Goal: Information Seeking & Learning: Check status

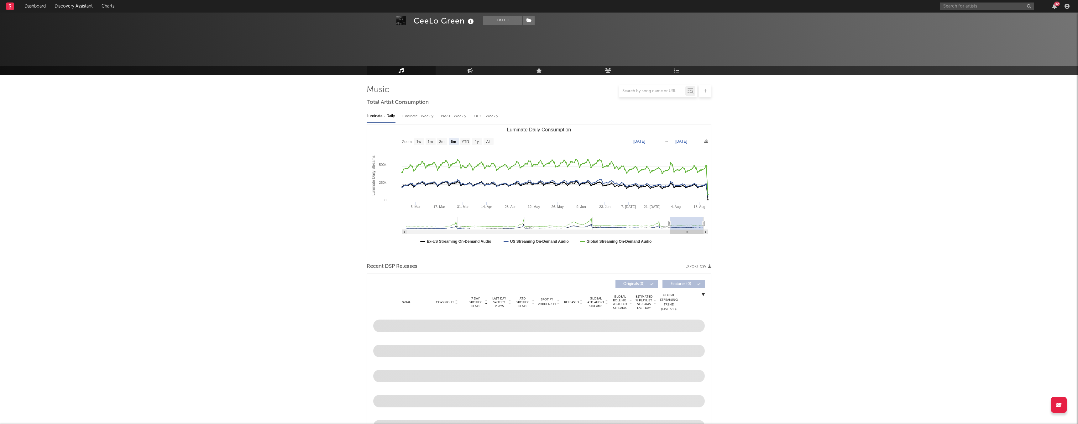
select select "6m"
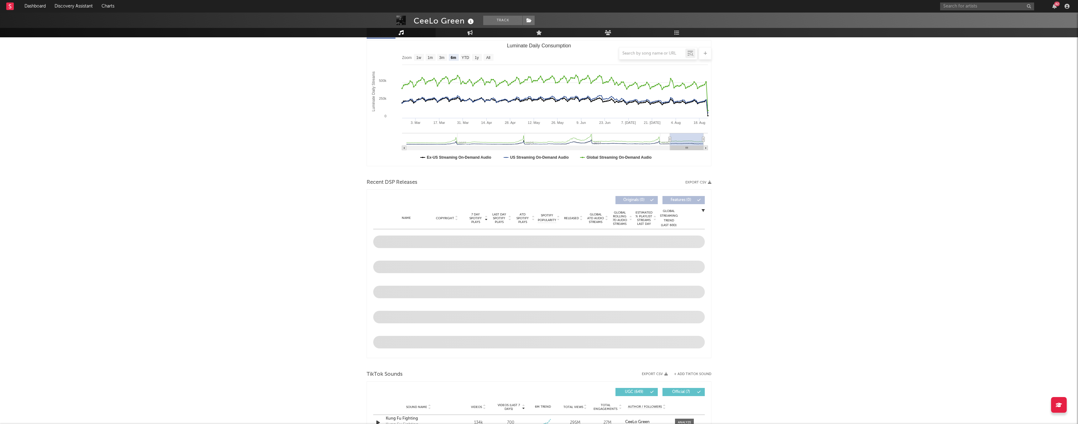
scroll to position [120, 0]
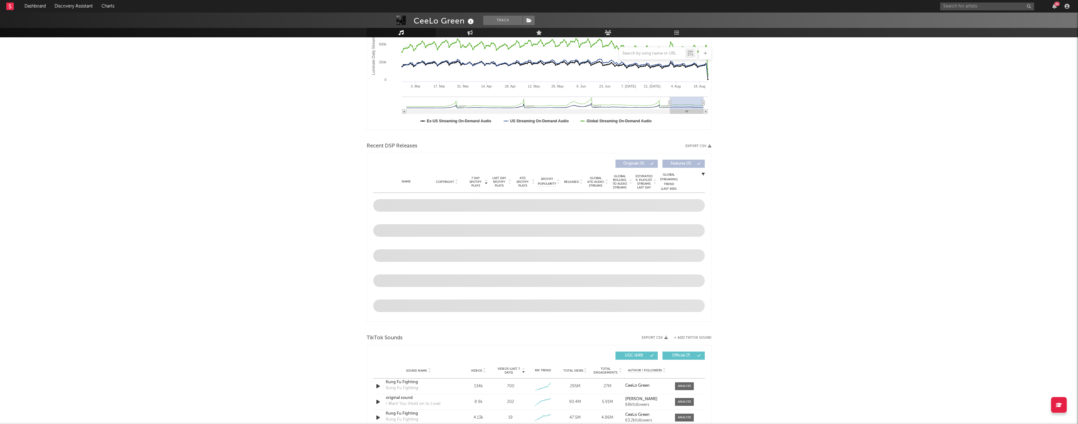
click at [472, 183] on span "7 Day Spotify Plays" at bounding box center [475, 181] width 17 height 11
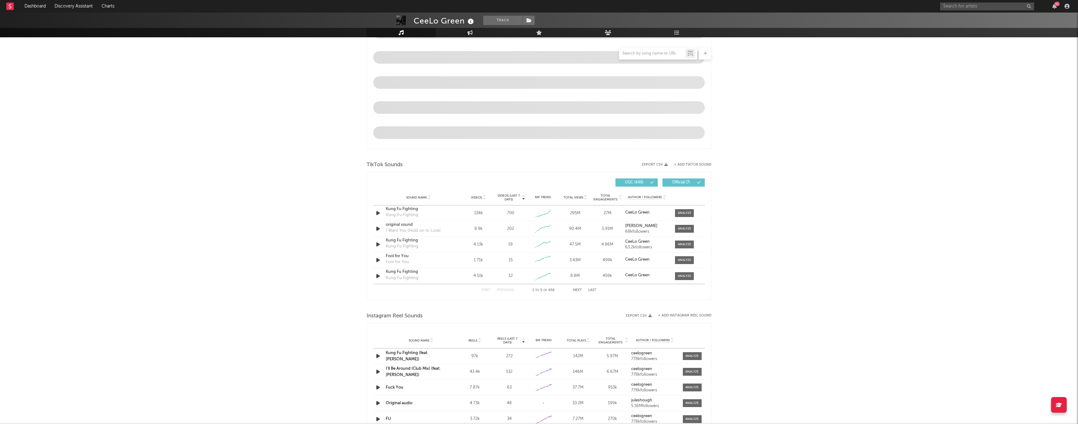
click at [582, 291] on div "First Previous 1 to 5 of 656 Next Last" at bounding box center [539, 290] width 115 height 12
click at [576, 290] on button "Next" at bounding box center [577, 289] width 9 height 3
drag, startPoint x: 506, startPoint y: 211, endPoint x: 516, endPoint y: 211, distance: 9.7
click at [516, 211] on div "12" at bounding box center [510, 213] width 29 height 6
click at [506, 292] on button "Previous" at bounding box center [505, 289] width 17 height 3
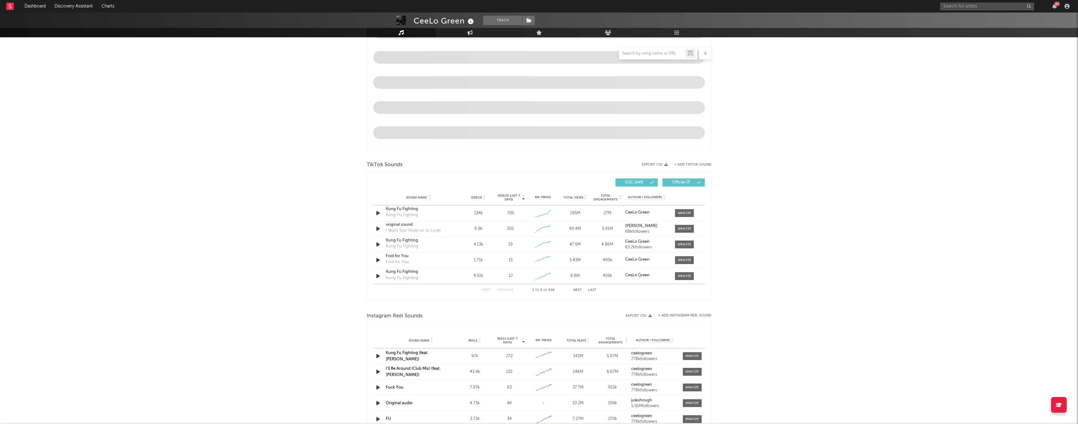
click at [579, 292] on div "First Previous 1 to 5 of 656 Next Last" at bounding box center [539, 290] width 115 height 12
click at [577, 291] on button "Next" at bounding box center [577, 289] width 9 height 3
click at [511, 289] on button "Previous" at bounding box center [505, 289] width 17 height 3
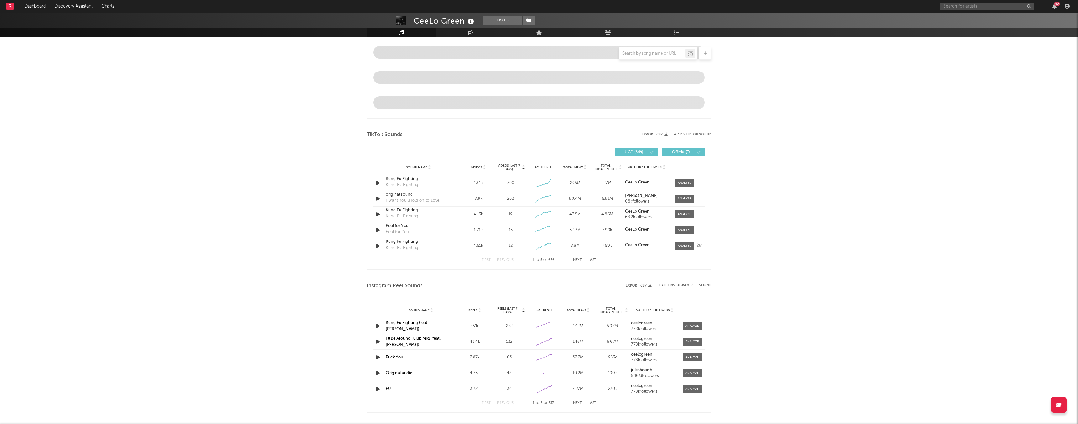
scroll to position [346, 0]
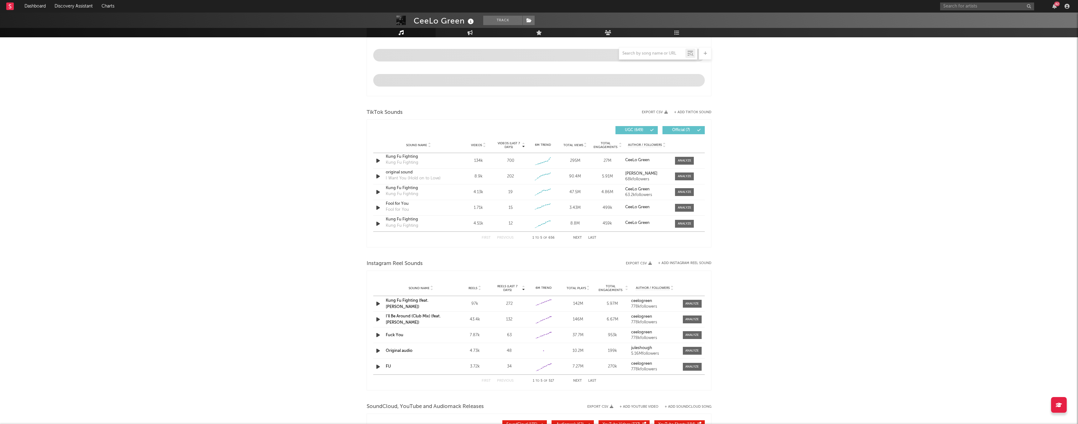
click at [690, 133] on button "Official ( 7 )" at bounding box center [684, 130] width 42 height 8
click at [645, 130] on span "UGC ( 649 )" at bounding box center [634, 130] width 29 height 4
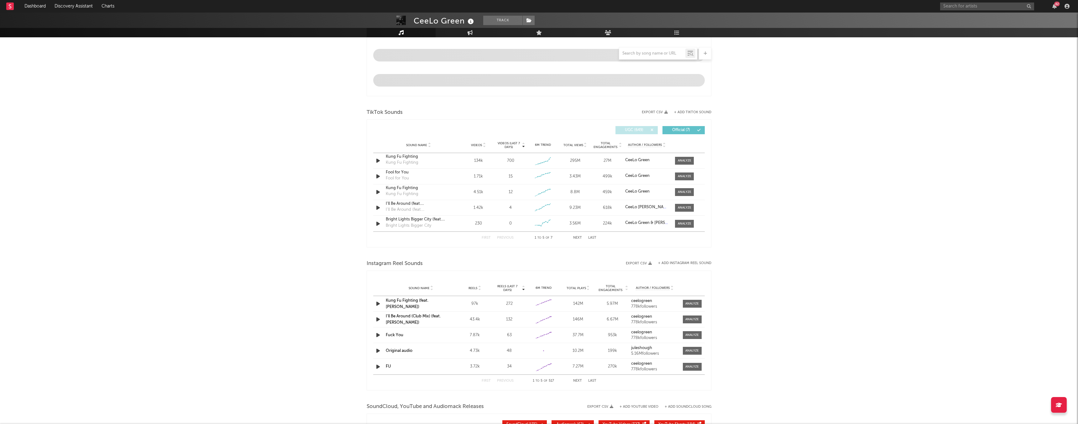
click at [645, 131] on span "UGC ( 649 )" at bounding box center [634, 130] width 29 height 4
click at [577, 238] on button "Next" at bounding box center [577, 237] width 9 height 3
click at [485, 238] on button "First" at bounding box center [486, 237] width 9 height 3
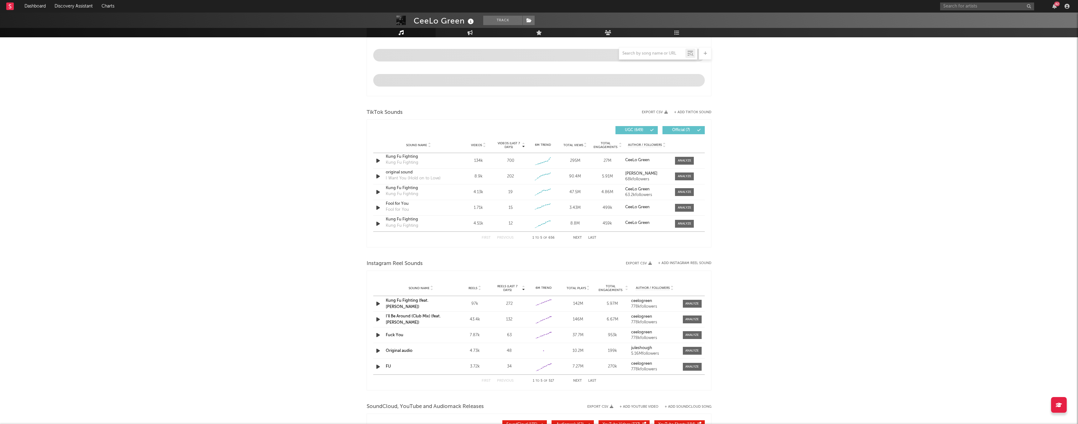
click at [580, 237] on button "Next" at bounding box center [577, 237] width 9 height 3
